Goal: Information Seeking & Learning: Check status

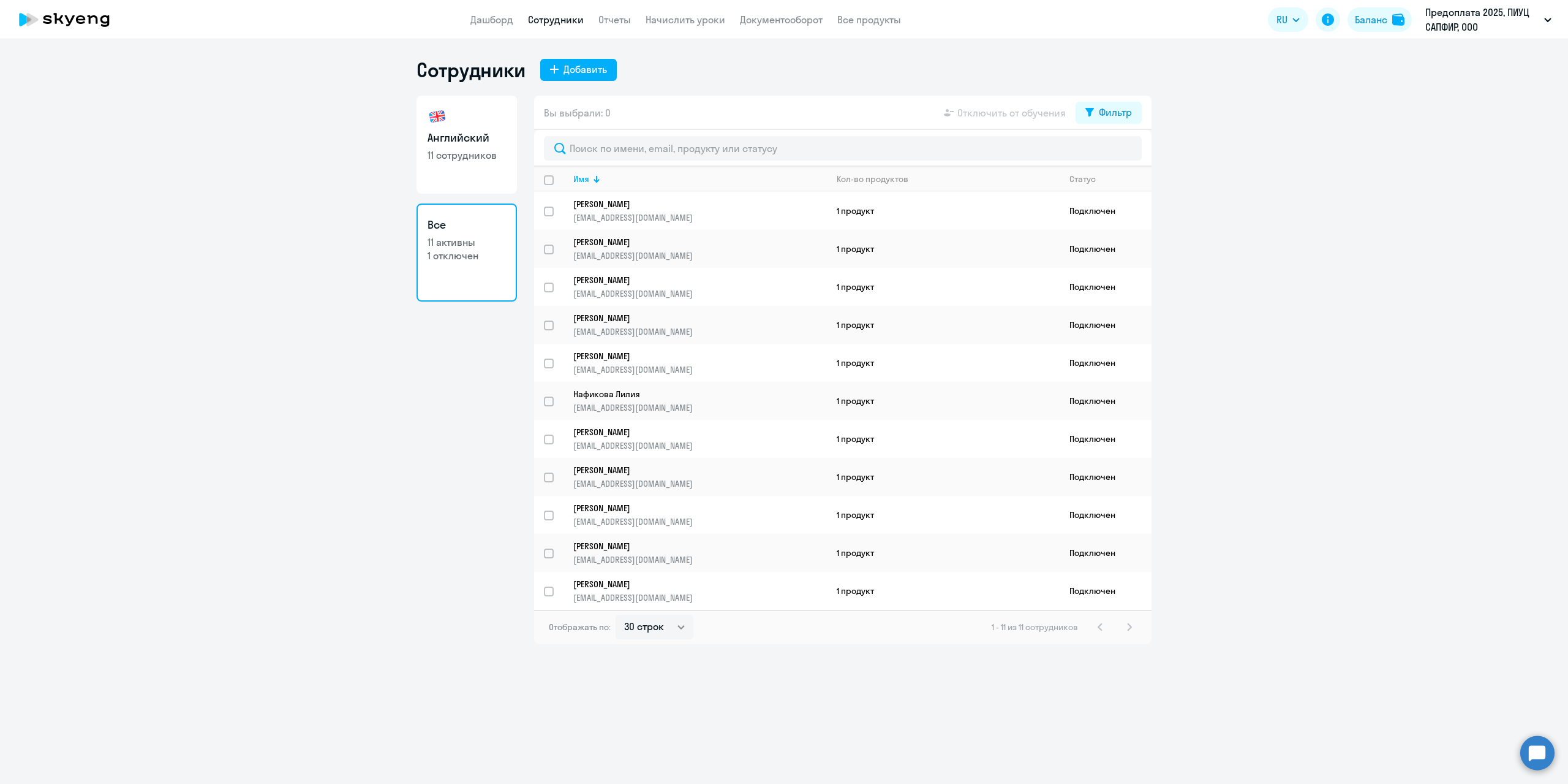
select select "30"
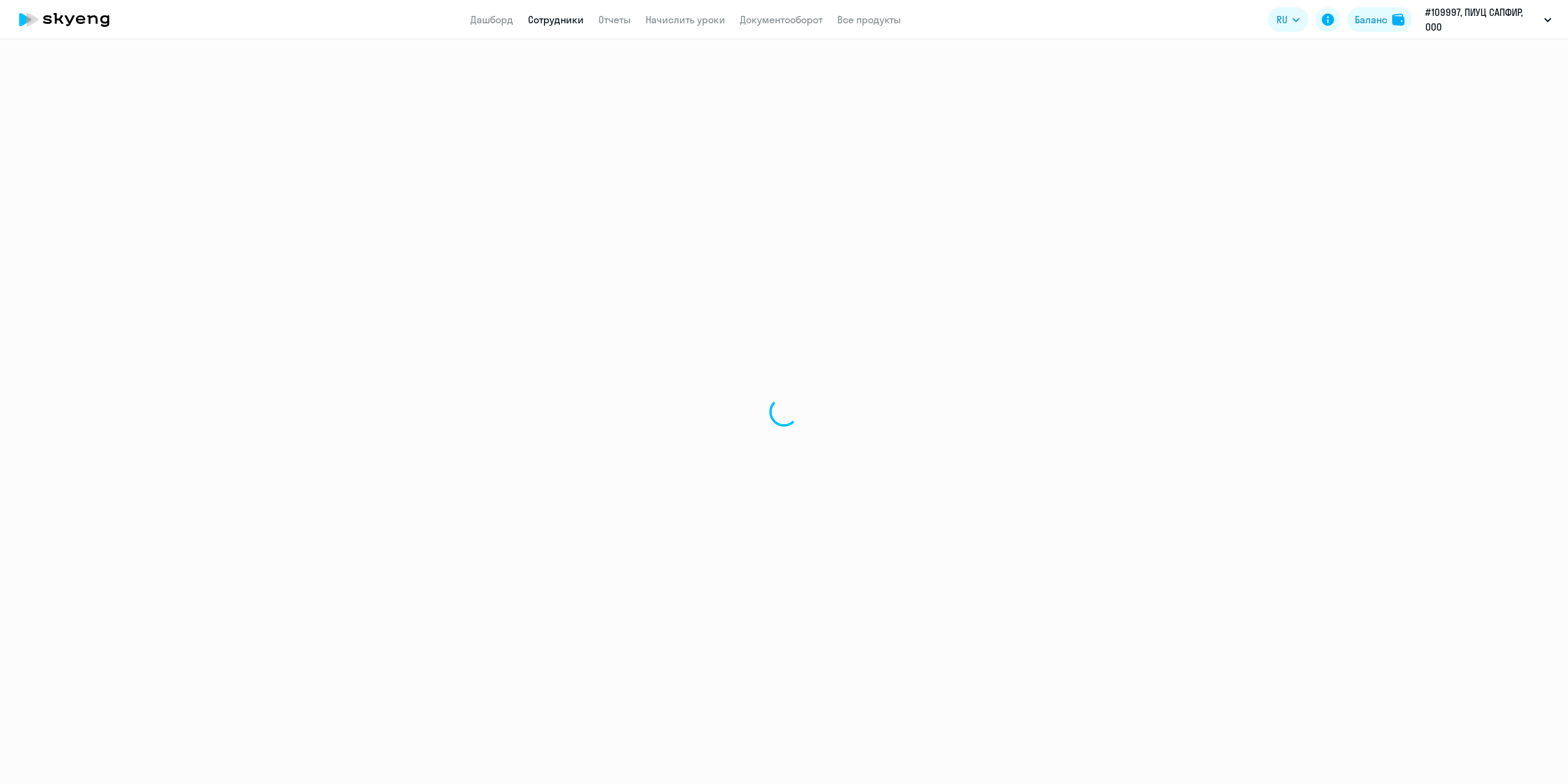
select select "30"
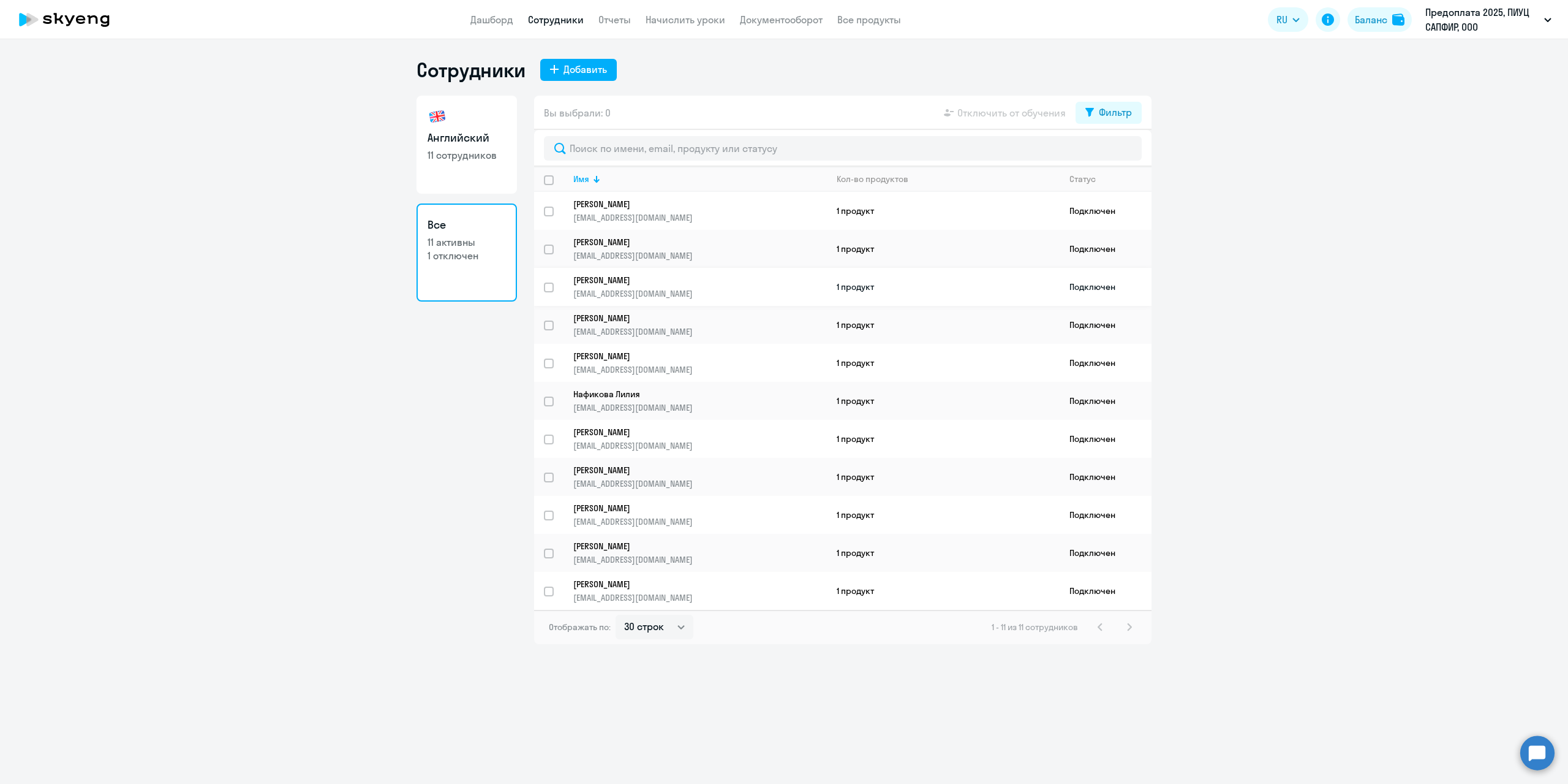
click at [651, 290] on p "k.presnyakova@aetc-spb.ru" at bounding box center [699, 293] width 253 height 11
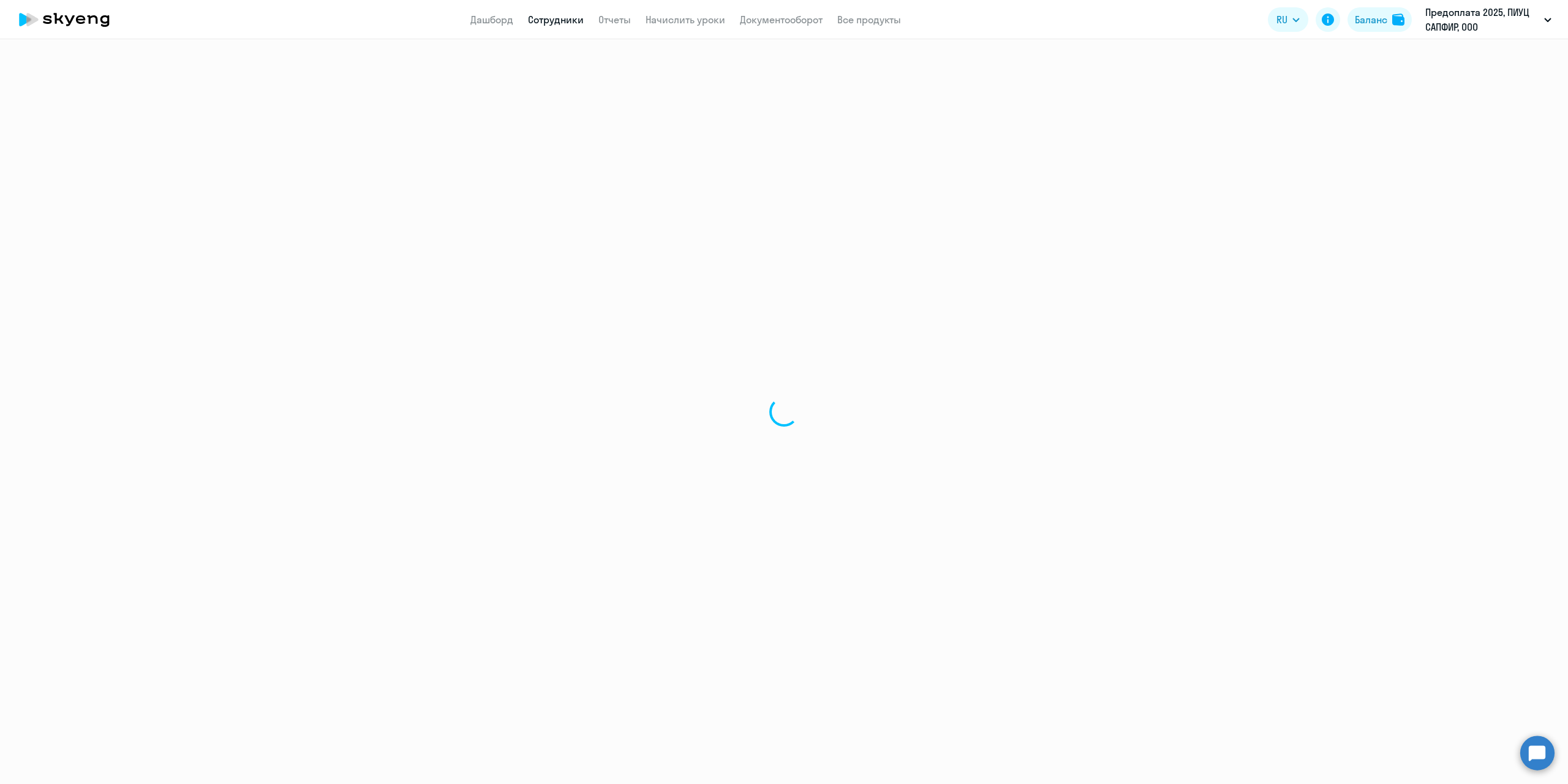
select select "english"
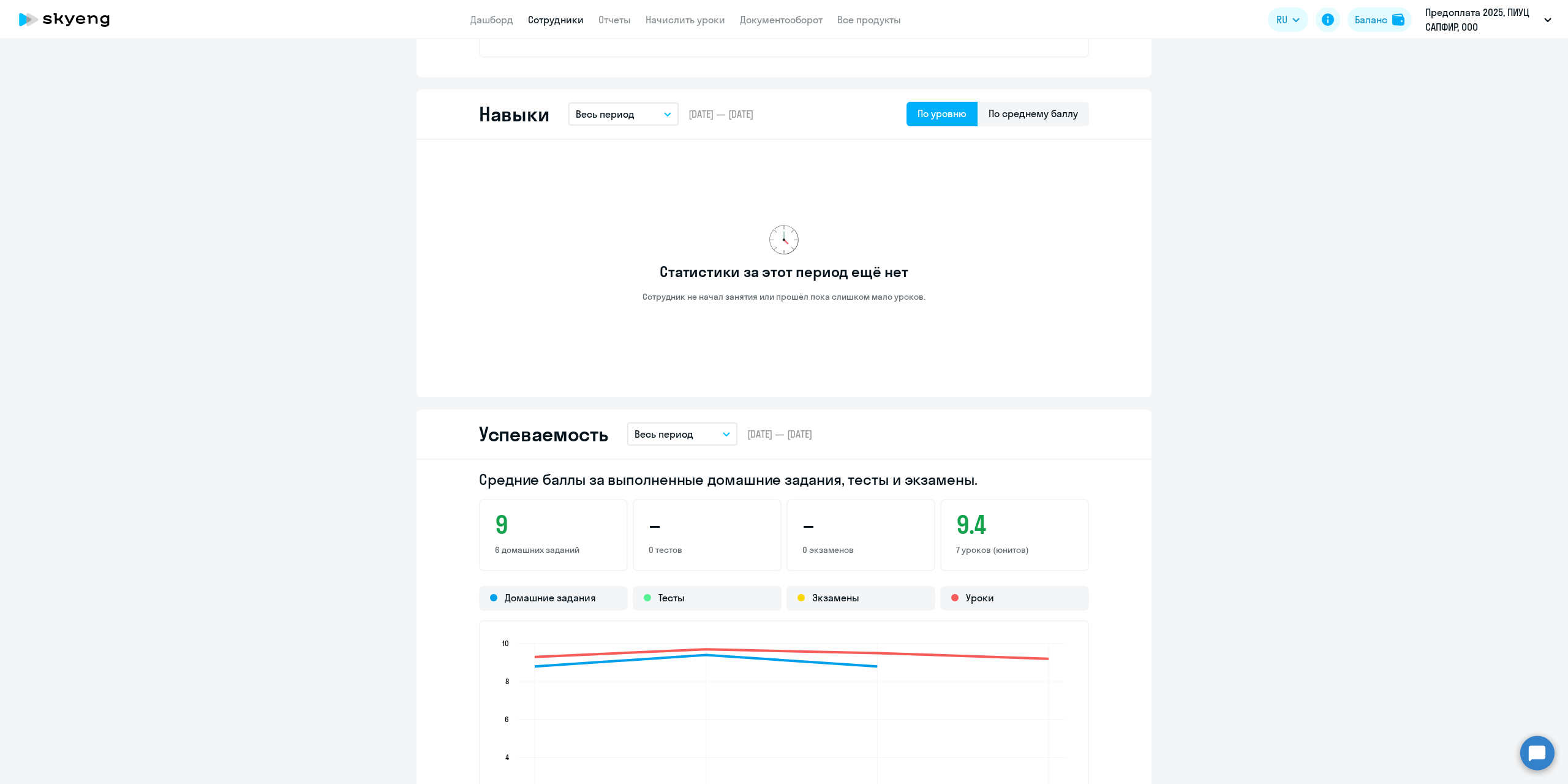
scroll to position [490, 0]
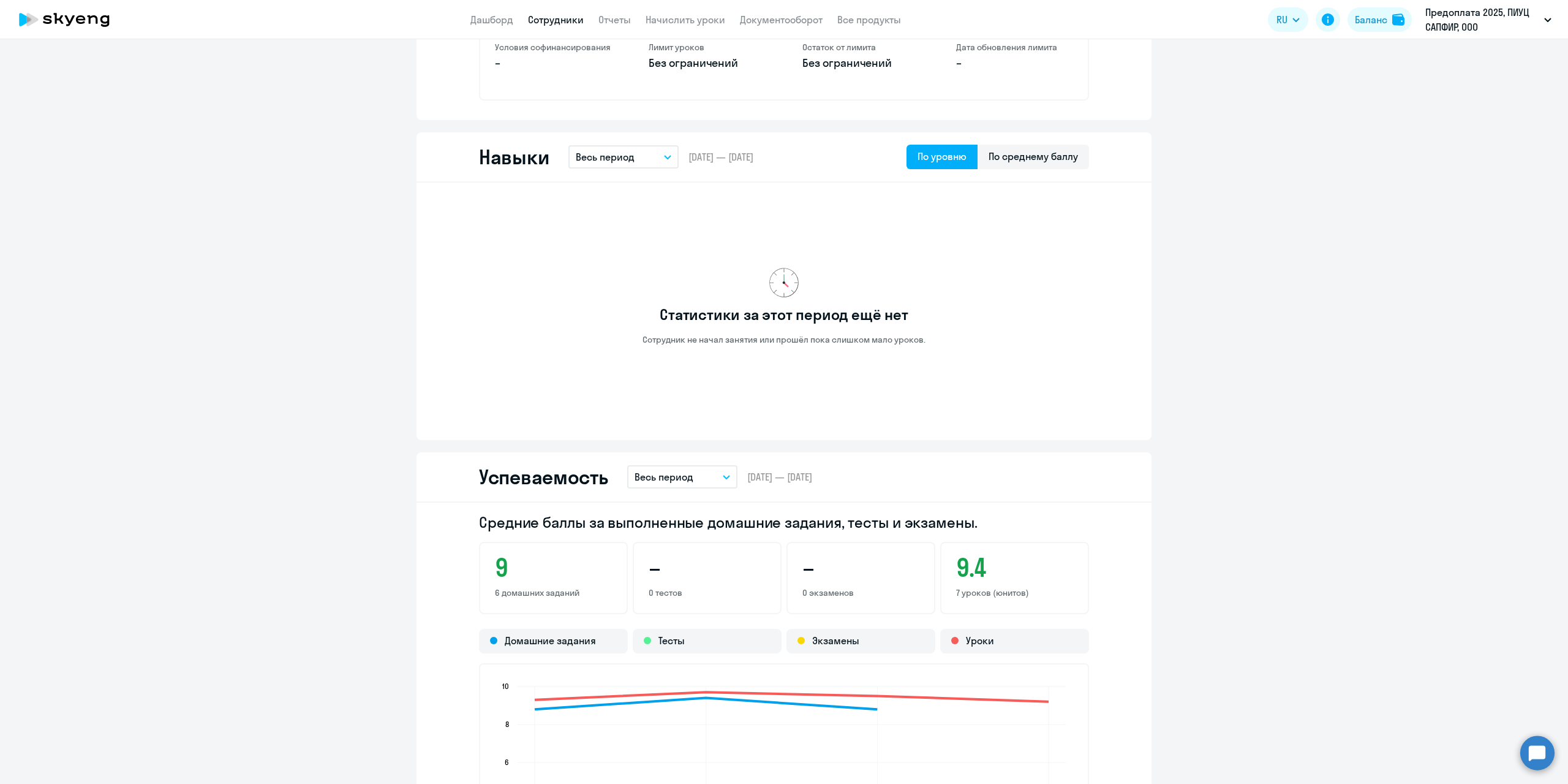
click at [553, 23] on link "Сотрудники" at bounding box center [556, 19] width 56 height 12
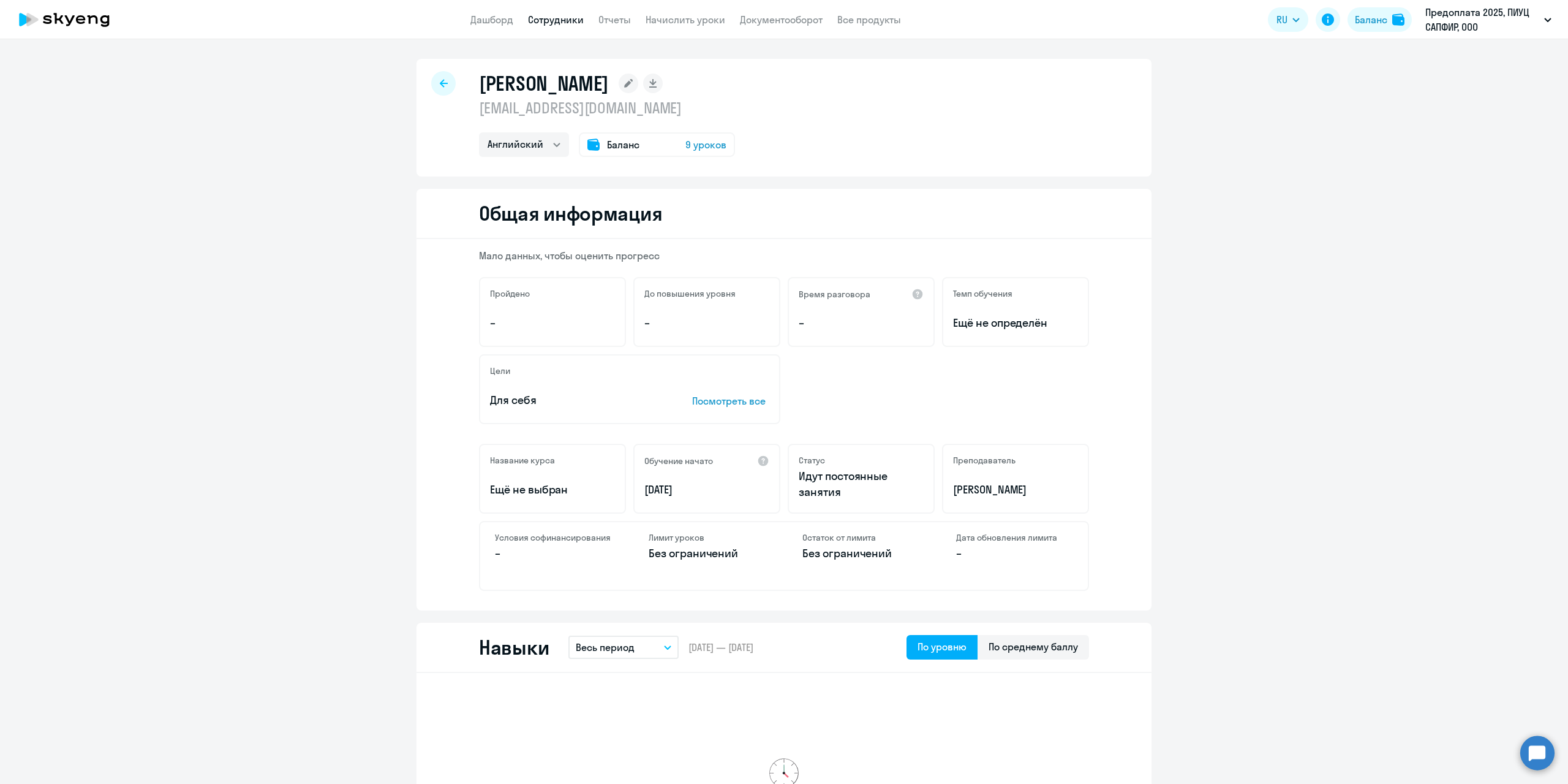
select select "30"
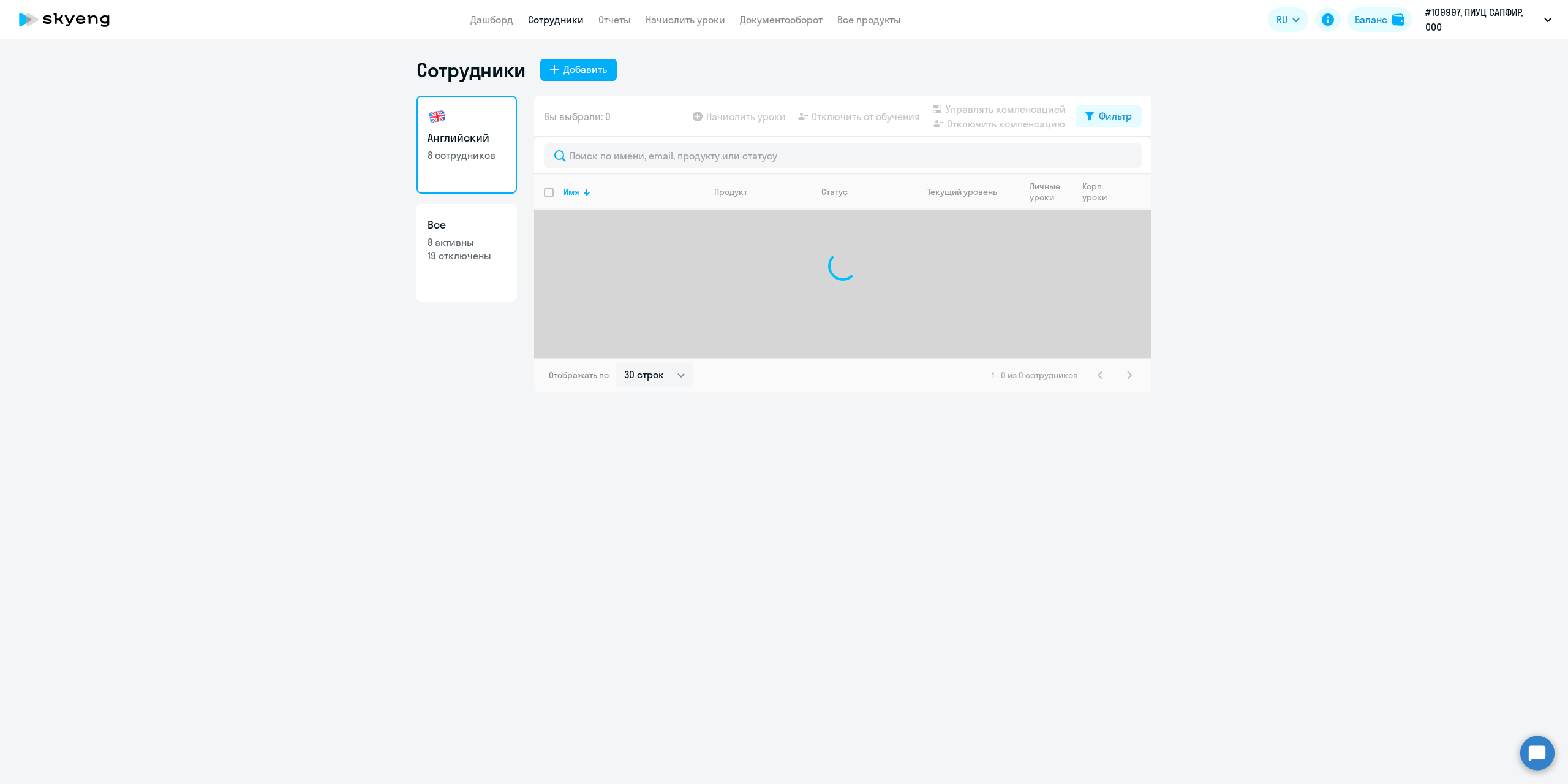
select select "30"
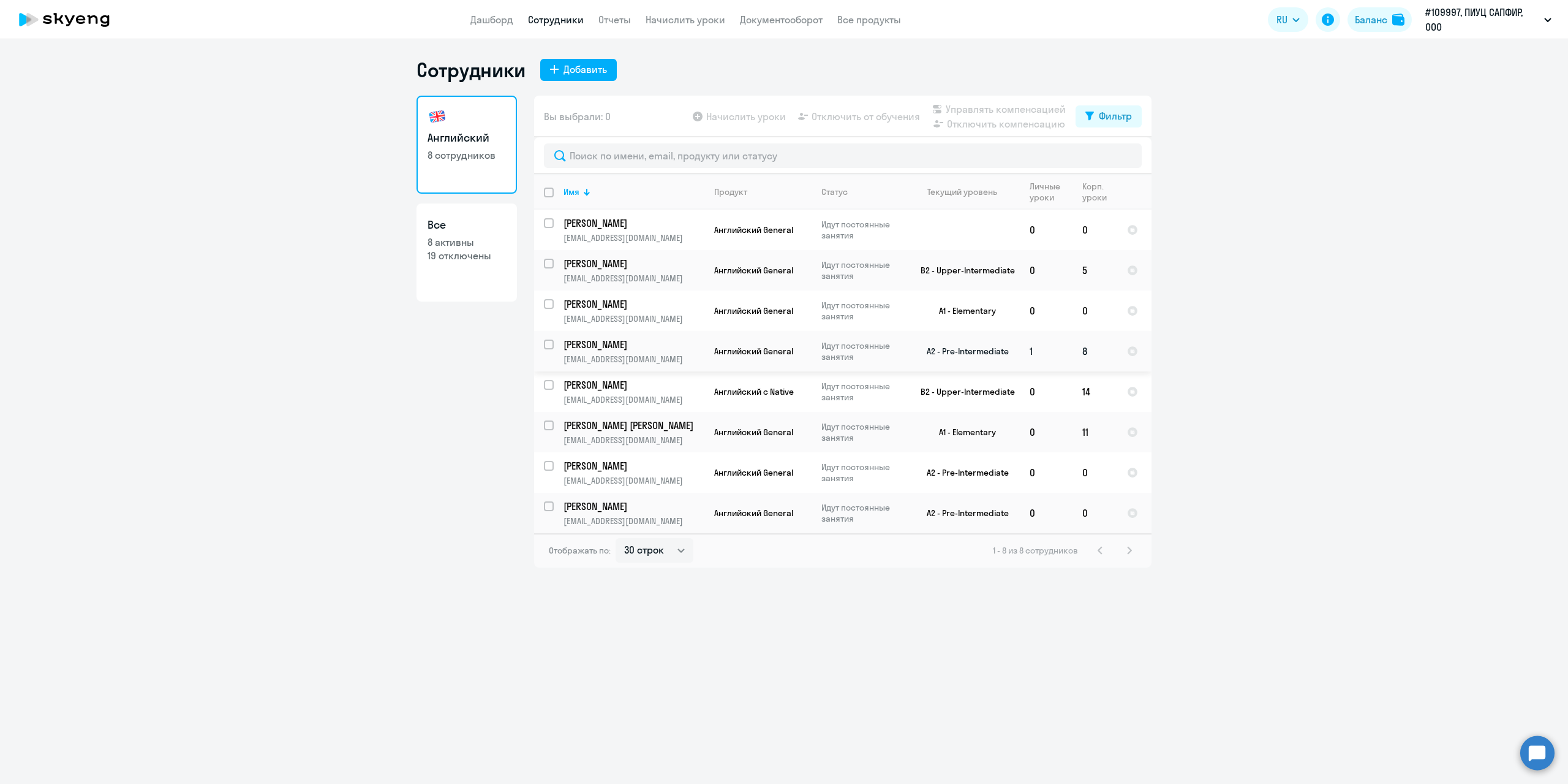
click at [610, 353] on p "[EMAIL_ADDRESS][DOMAIN_NAME]" at bounding box center [634, 359] width 140 height 11
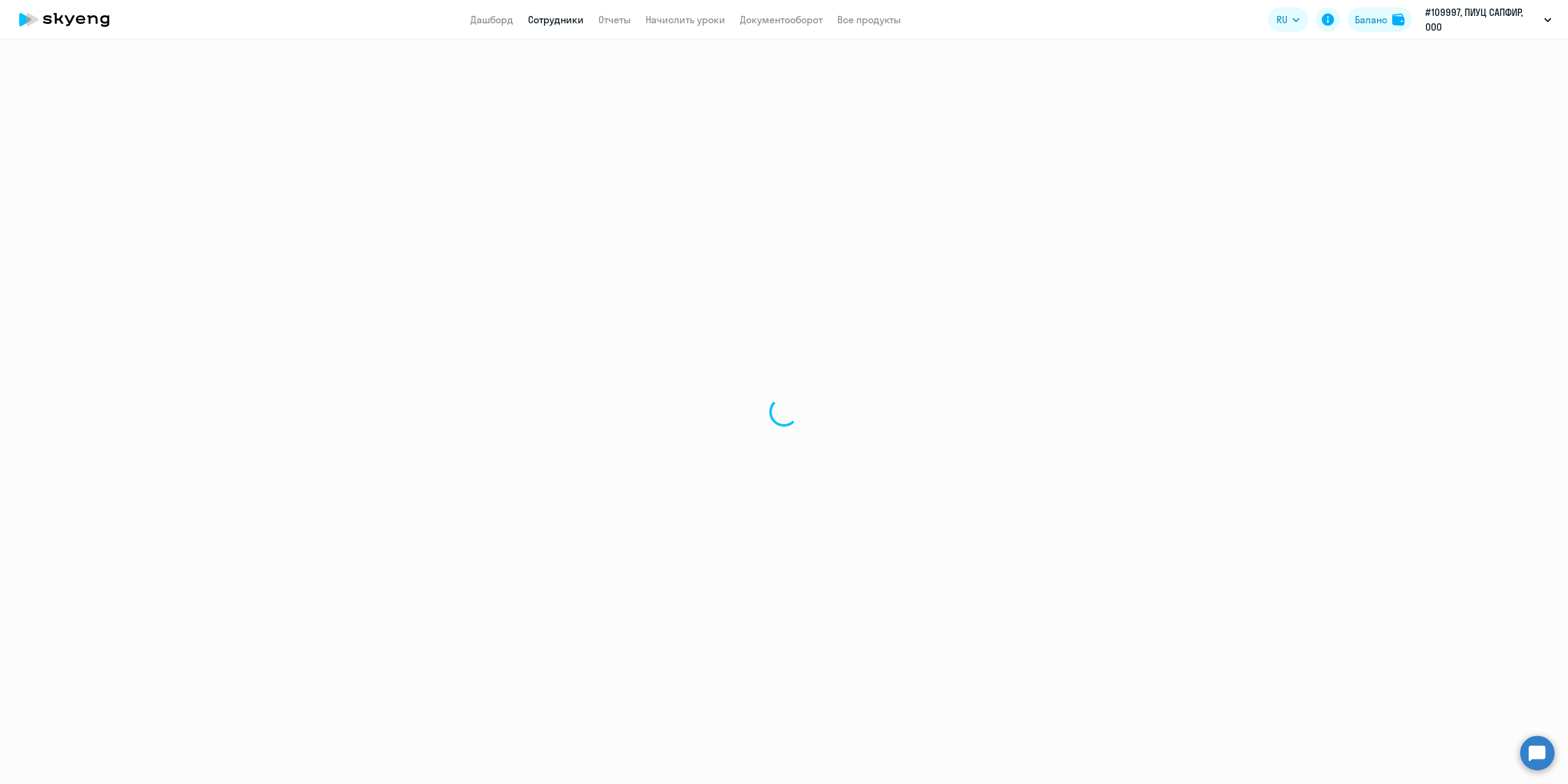
select select "english"
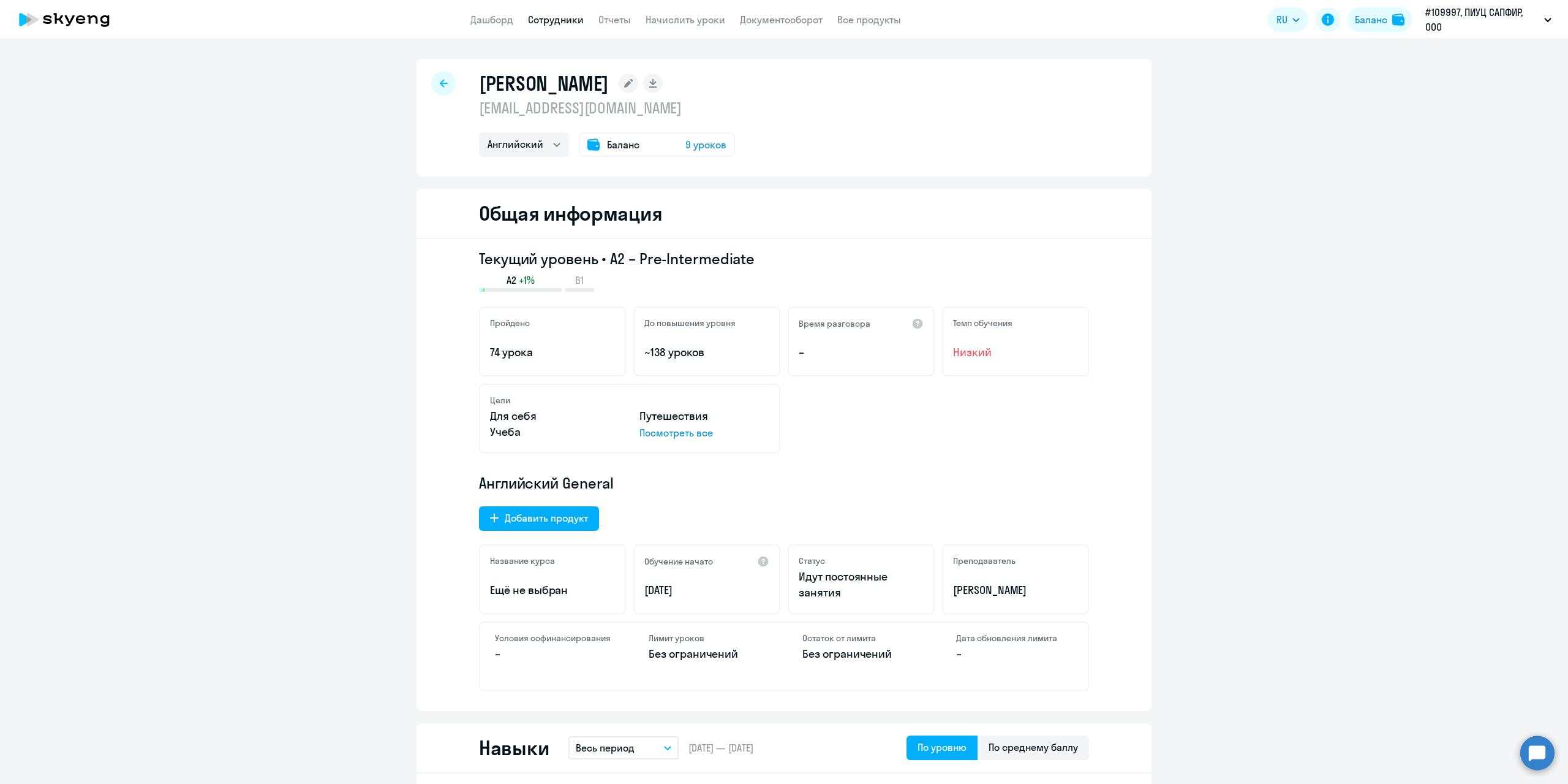
click at [440, 82] on icon at bounding box center [444, 83] width 8 height 8
select select "30"
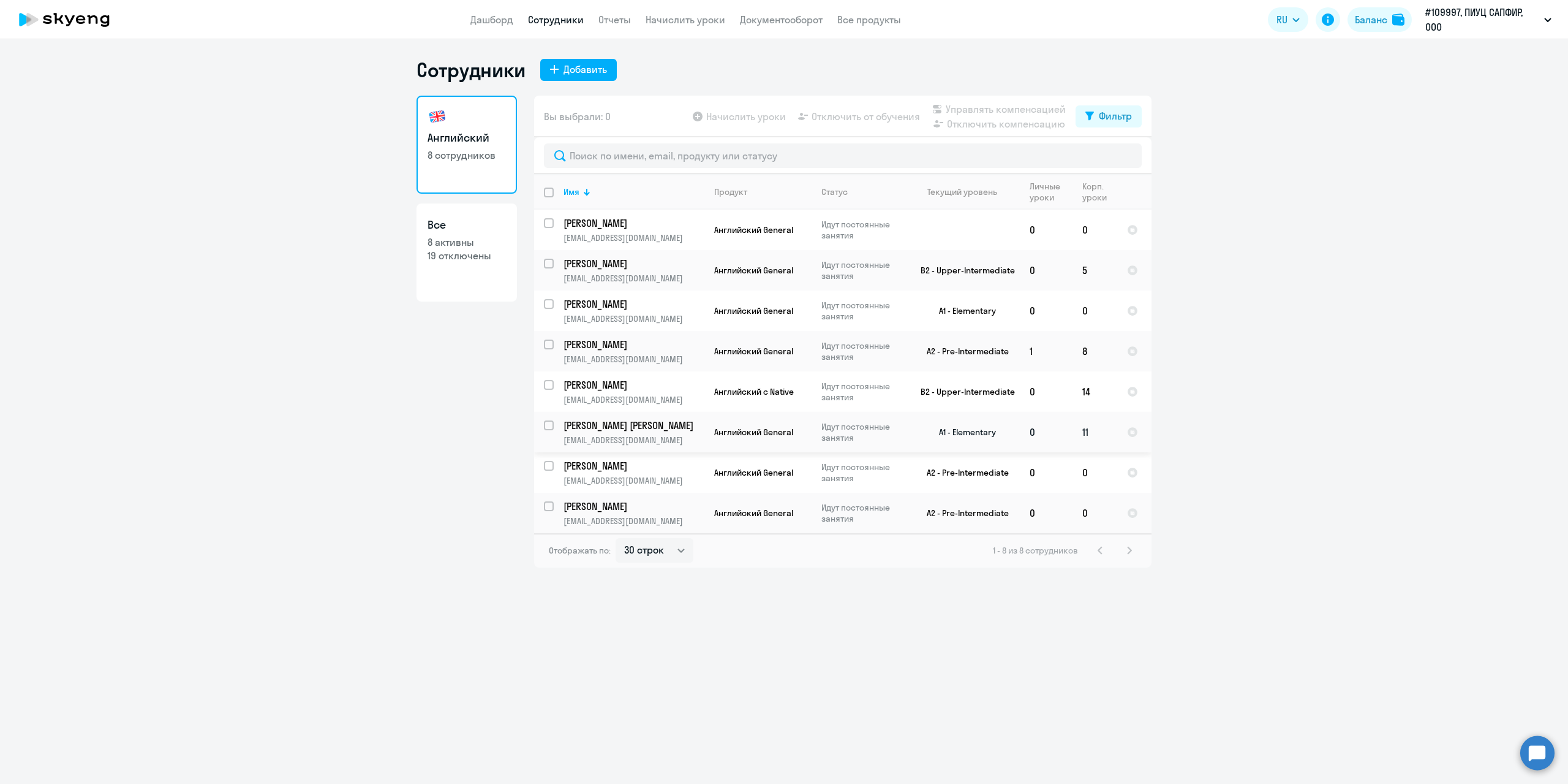
click at [629, 426] on p "[PERSON_NAME] [PERSON_NAME]" at bounding box center [633, 425] width 139 height 13
select select "english"
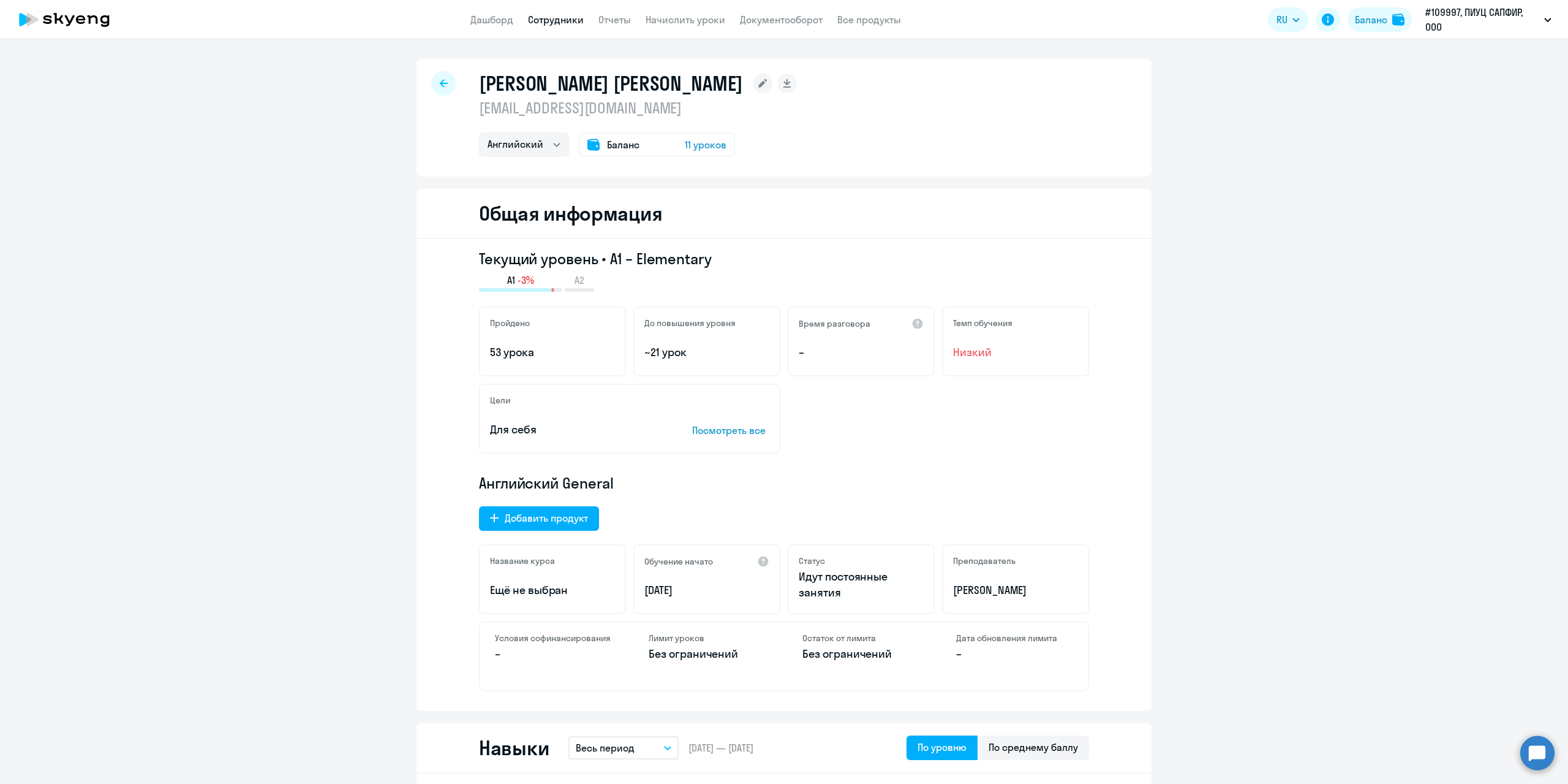
click at [440, 83] on icon at bounding box center [444, 83] width 8 height 8
select select "30"
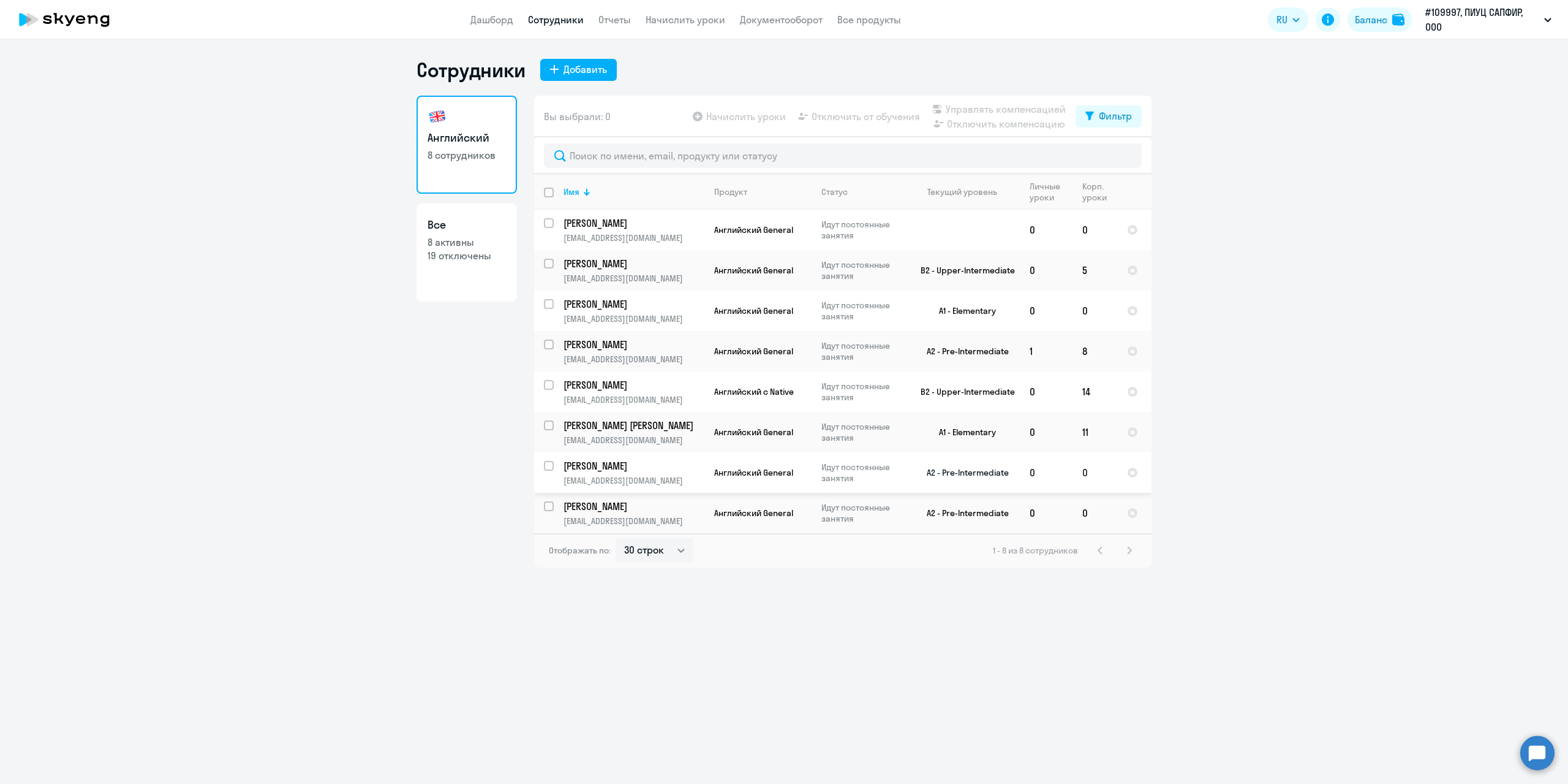
click at [979, 471] on td "A2 - Pre-Intermediate" at bounding box center [963, 472] width 114 height 40
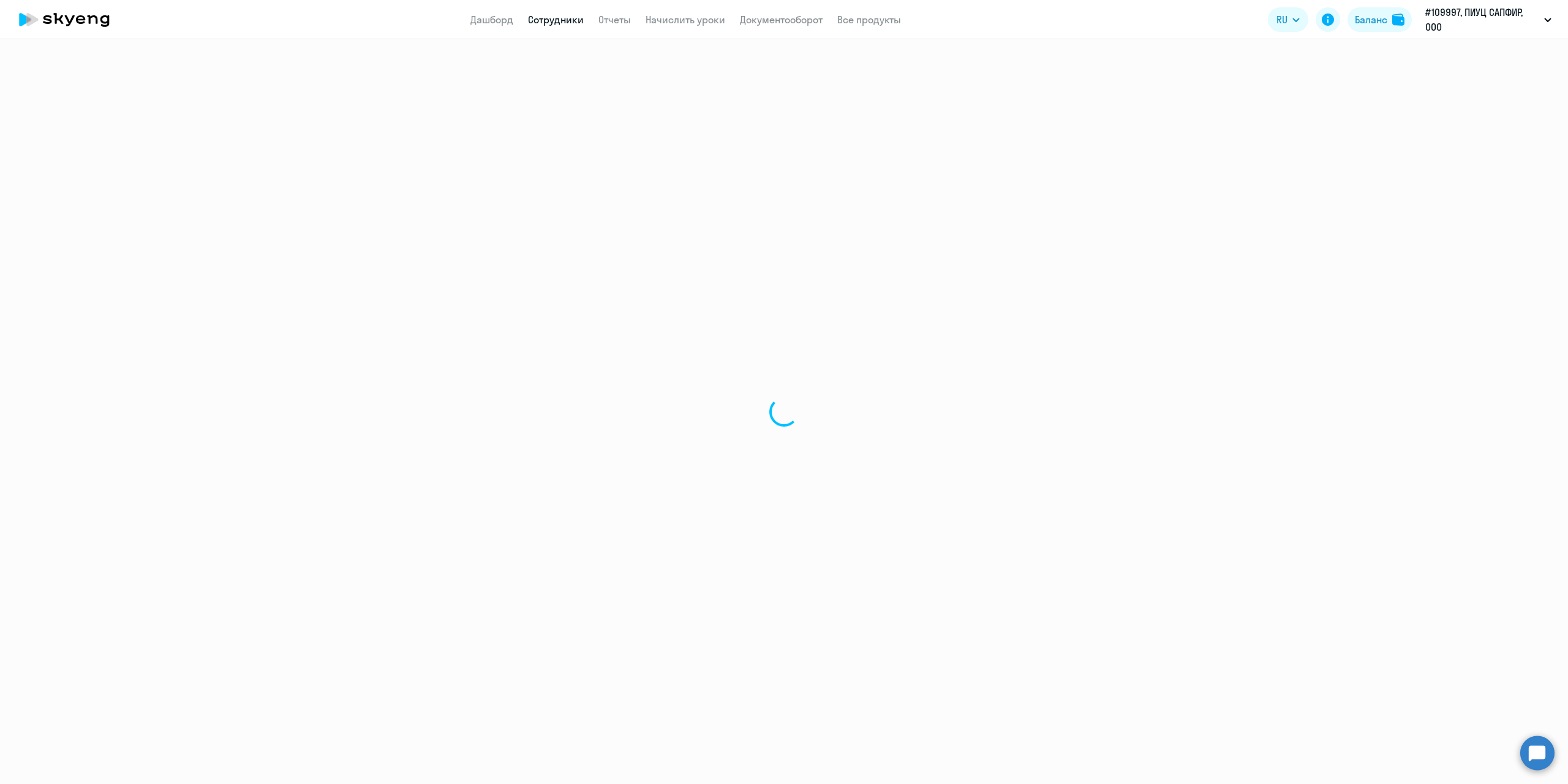
select select "english"
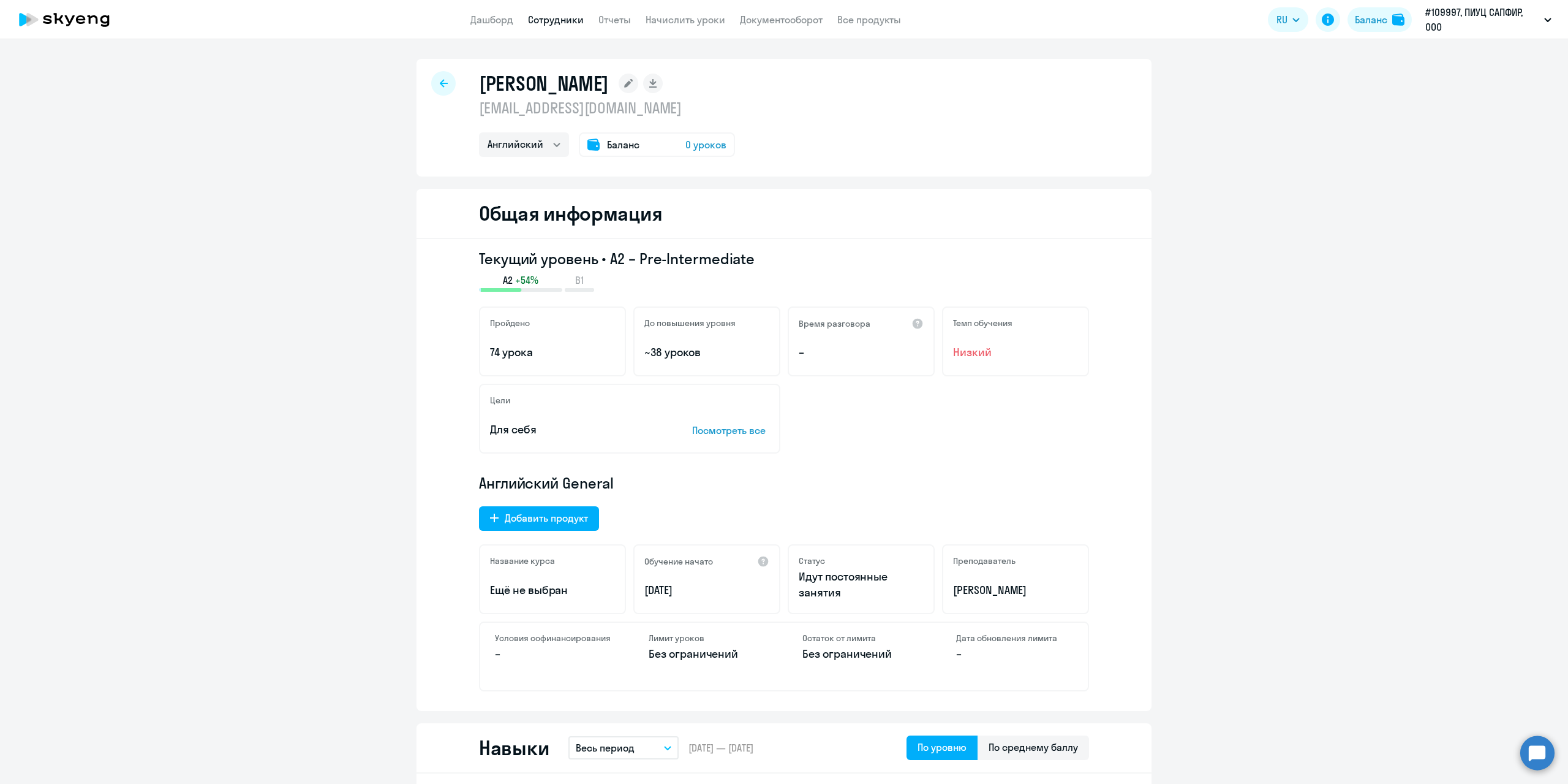
click at [446, 87] on div at bounding box center [443, 83] width 25 height 25
select select "30"
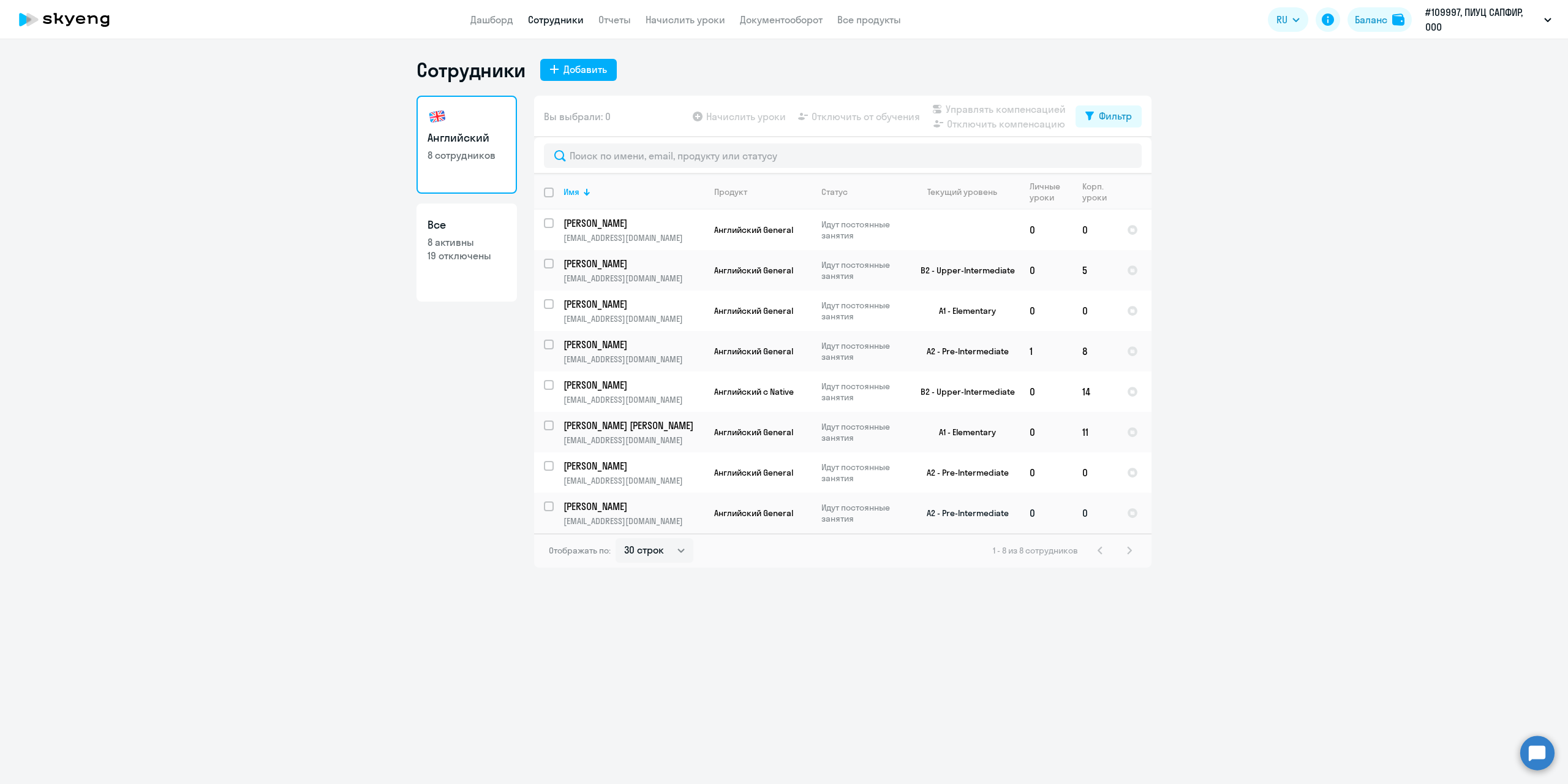
click at [959, 508] on td "A2 - Pre-Intermediate" at bounding box center [963, 513] width 114 height 40
select select "english"
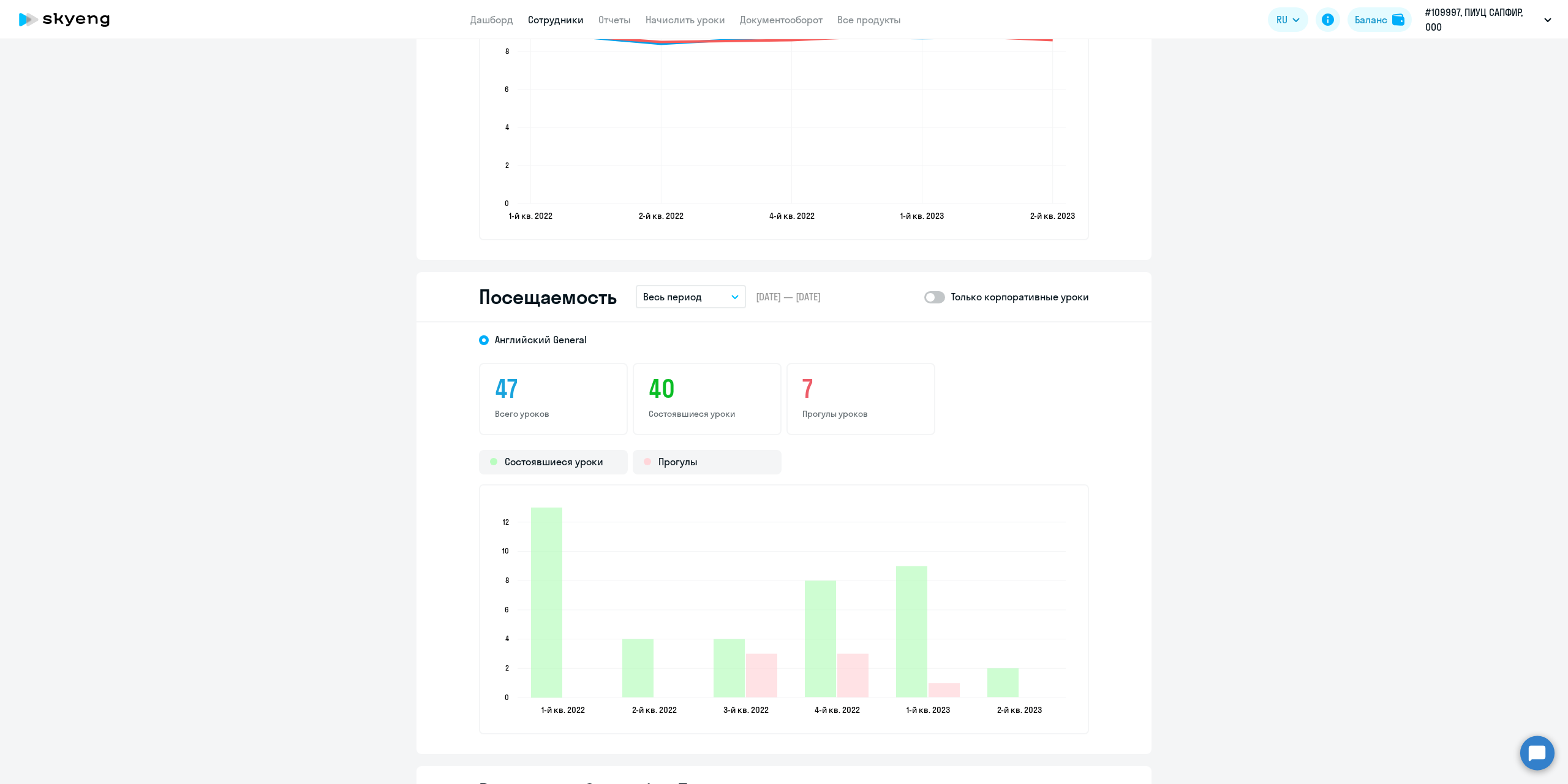
scroll to position [1471, 0]
